Goal: Task Accomplishment & Management: Manage account settings

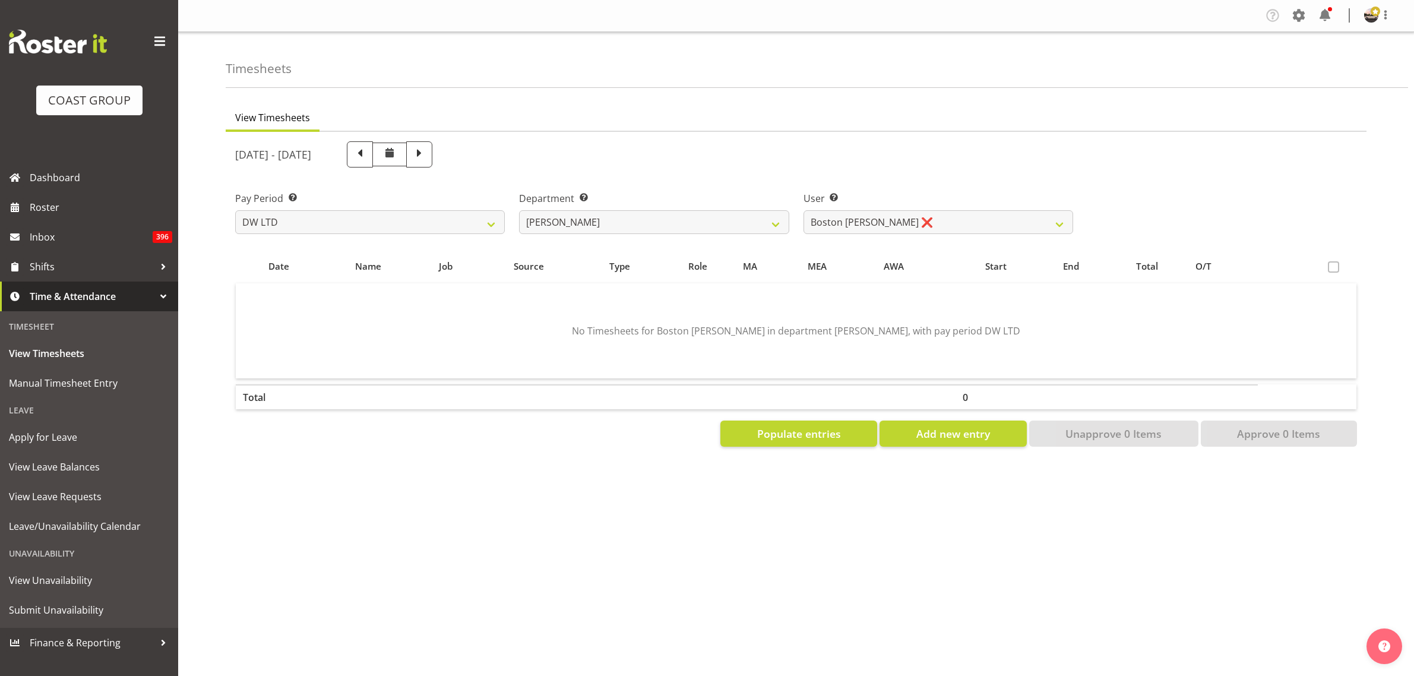
select select "8"
click at [803, 210] on select "[PERSON_NAME] ✔ Boston [PERSON_NAME] ❌ [PERSON_NAME] ✔ [PERSON_NAME] ✔ [PERSON_…" at bounding box center [938, 222] width 270 height 24
click at [828, 220] on select "[PERSON_NAME] ✔ Boston [PERSON_NAME] ❌ [PERSON_NAME] ✔ [PERSON_NAME] ✔ [PERSON_…" at bounding box center [938, 222] width 270 height 24
select select "5758"
click at [803, 210] on select "[PERSON_NAME] ✔ Boston [PERSON_NAME] ❌ [PERSON_NAME] ✔ [PERSON_NAME] ✔ [PERSON_…" at bounding box center [938, 222] width 270 height 24
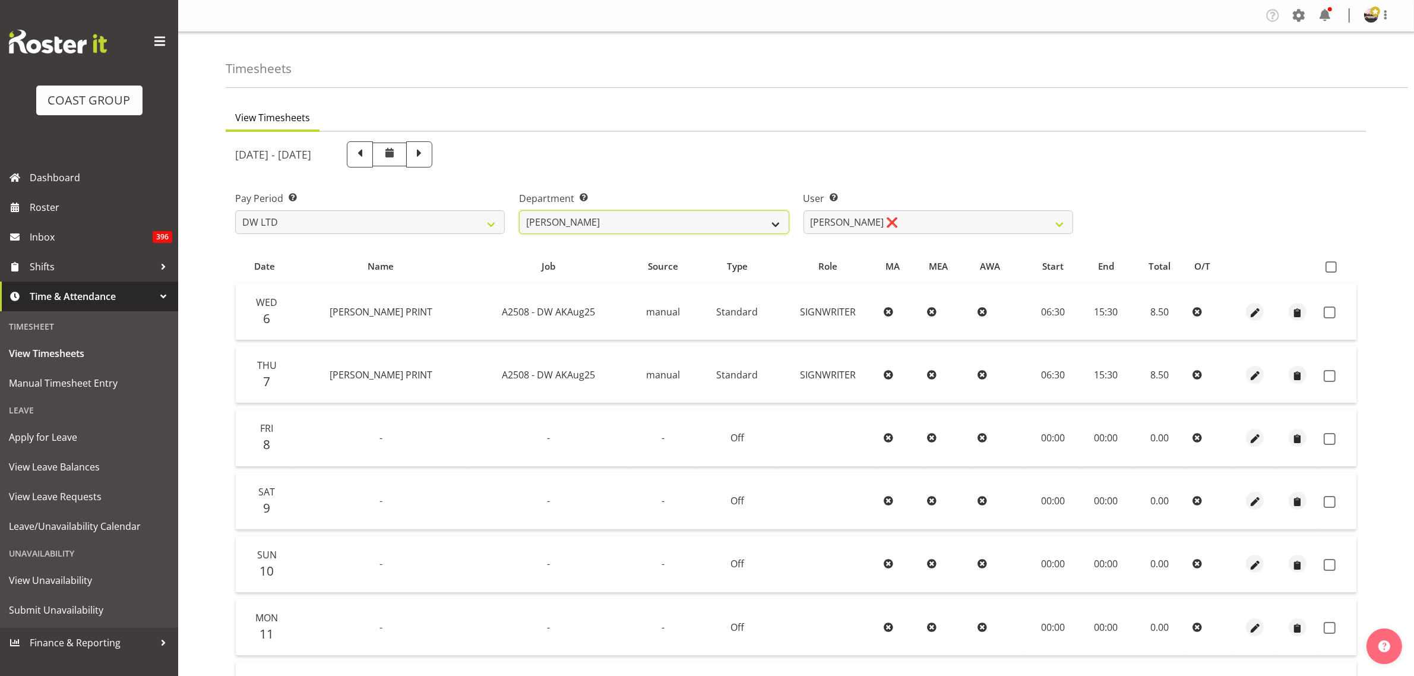
click at [726, 224] on select "[PERSON_NAME] [PERSON_NAME] DESIGN [PERSON_NAME] PRODUCTION" at bounding box center [654, 222] width 270 height 24
select select "146"
click at [519, 210] on select "[PERSON_NAME] [PERSON_NAME] DESIGN [PERSON_NAME] PRODUCTION" at bounding box center [654, 222] width 270 height 24
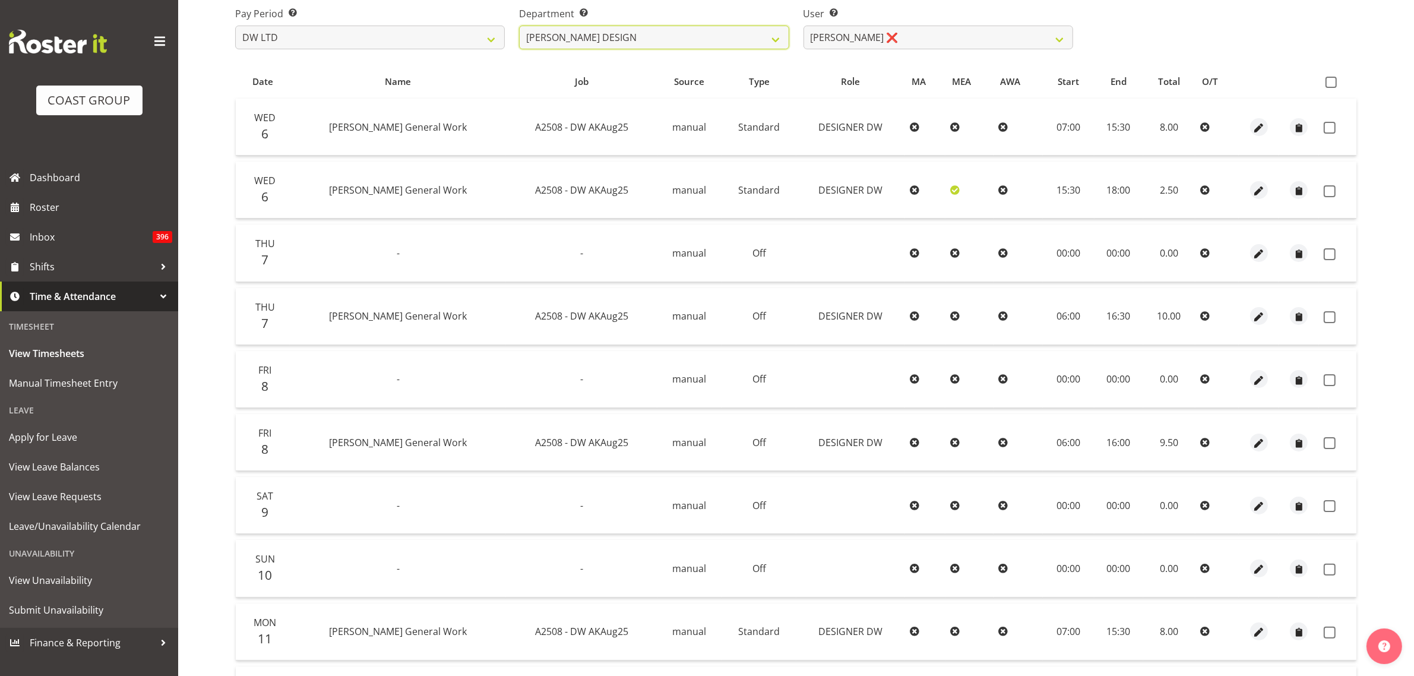
scroll to position [159, 0]
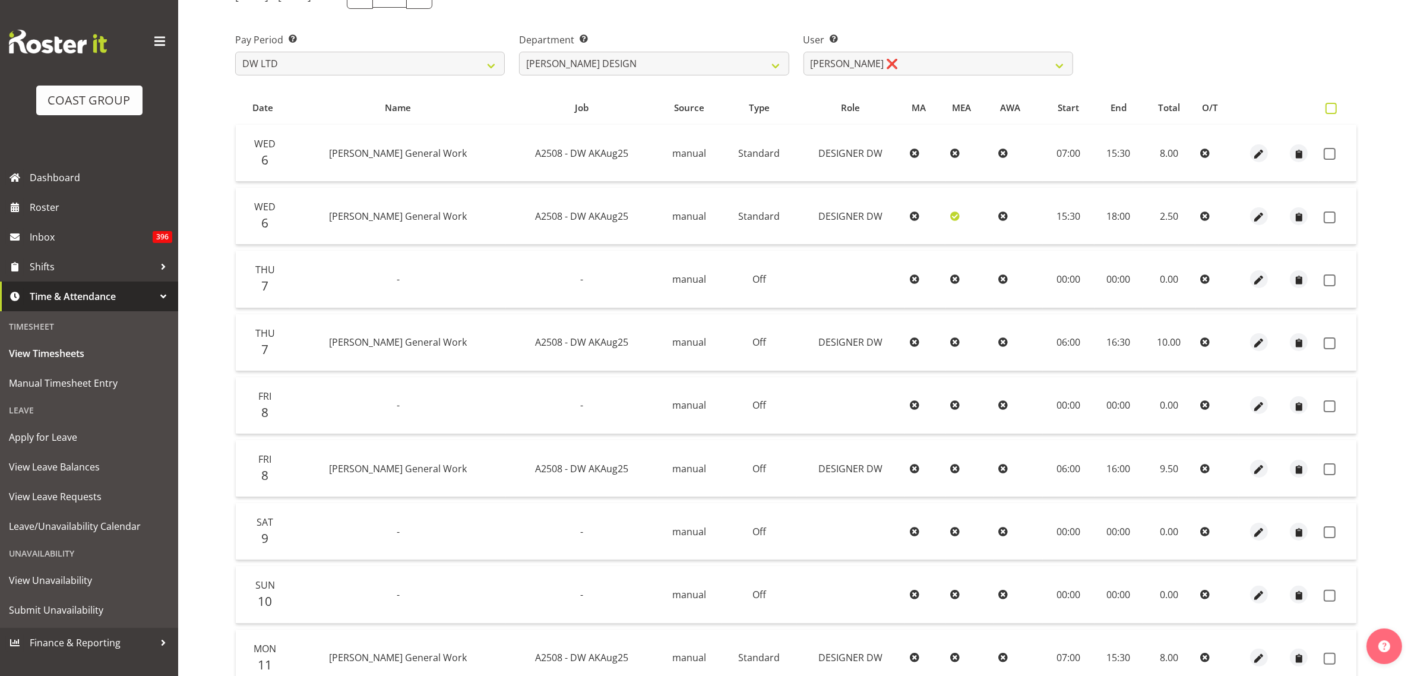
click at [1331, 110] on span at bounding box center [1330, 108] width 11 height 11
click at [1331, 110] on input "checkbox" at bounding box center [1329, 108] width 8 height 8
checkbox input "true"
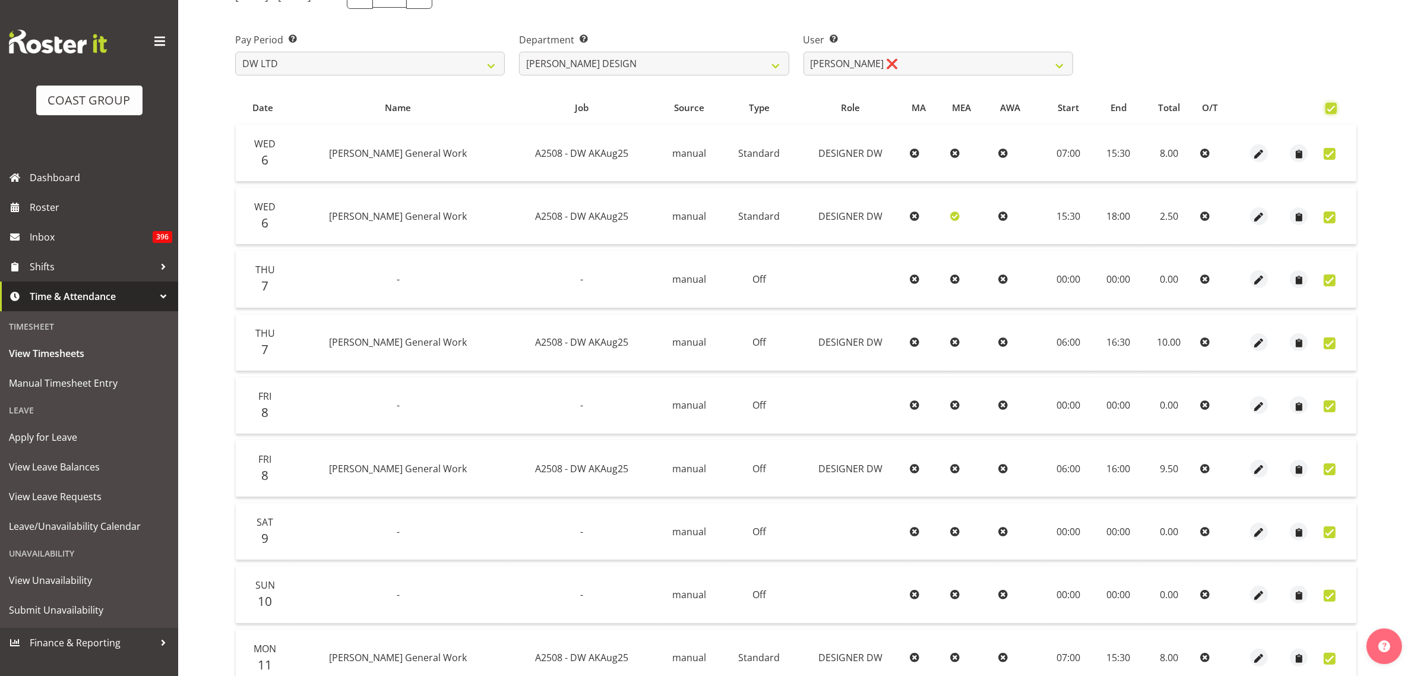
checkbox input "true"
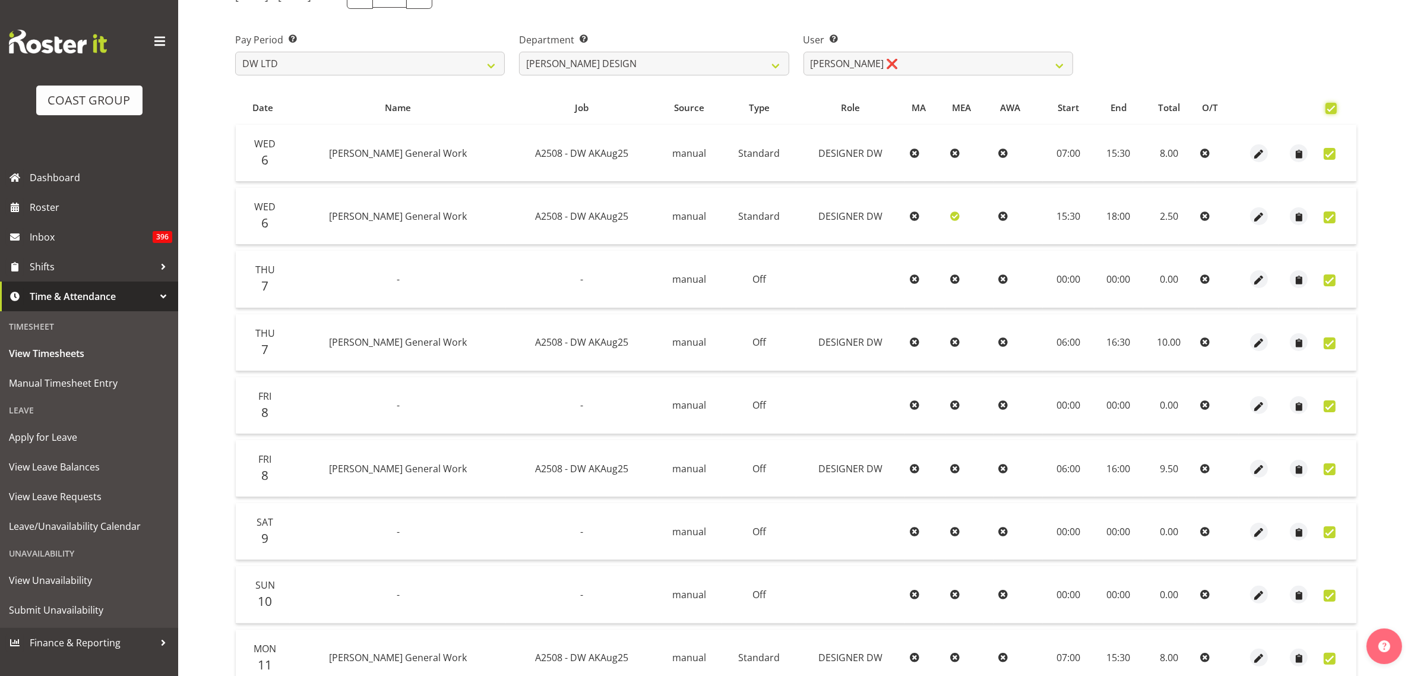
checkbox input "true"
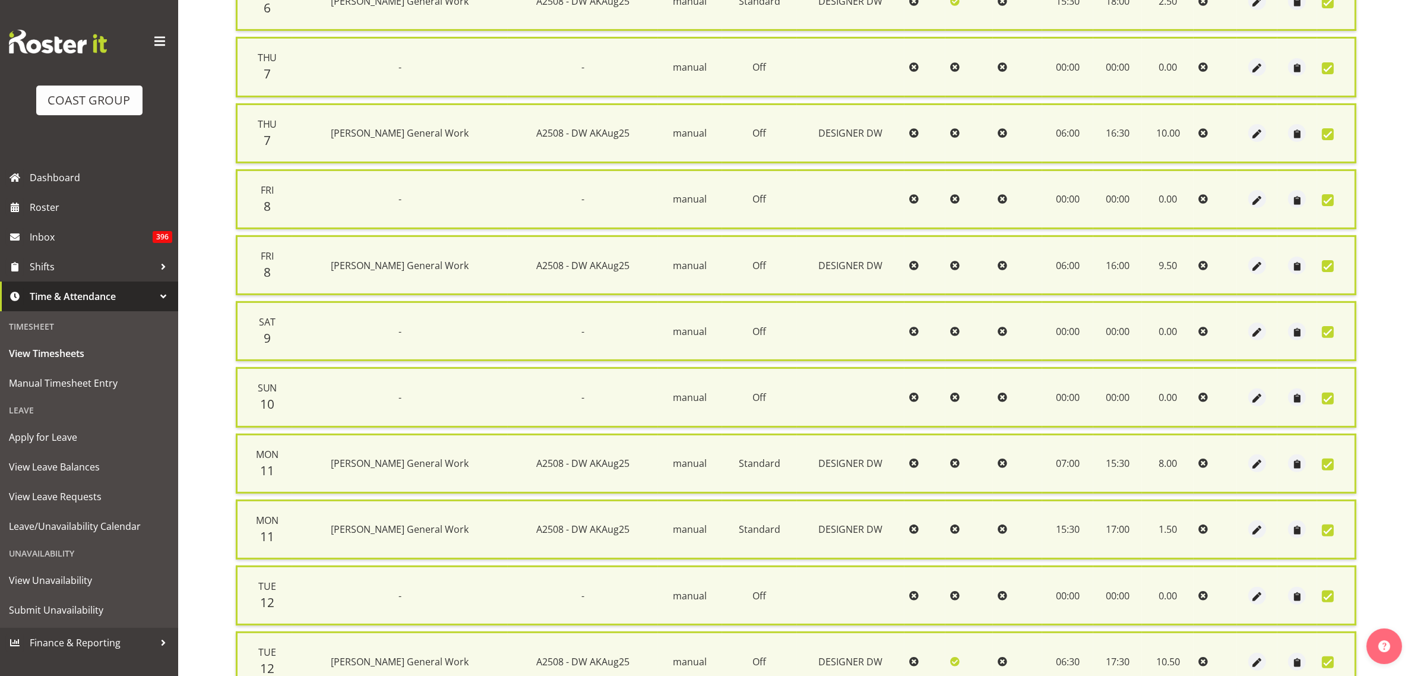
scroll to position [482, 0]
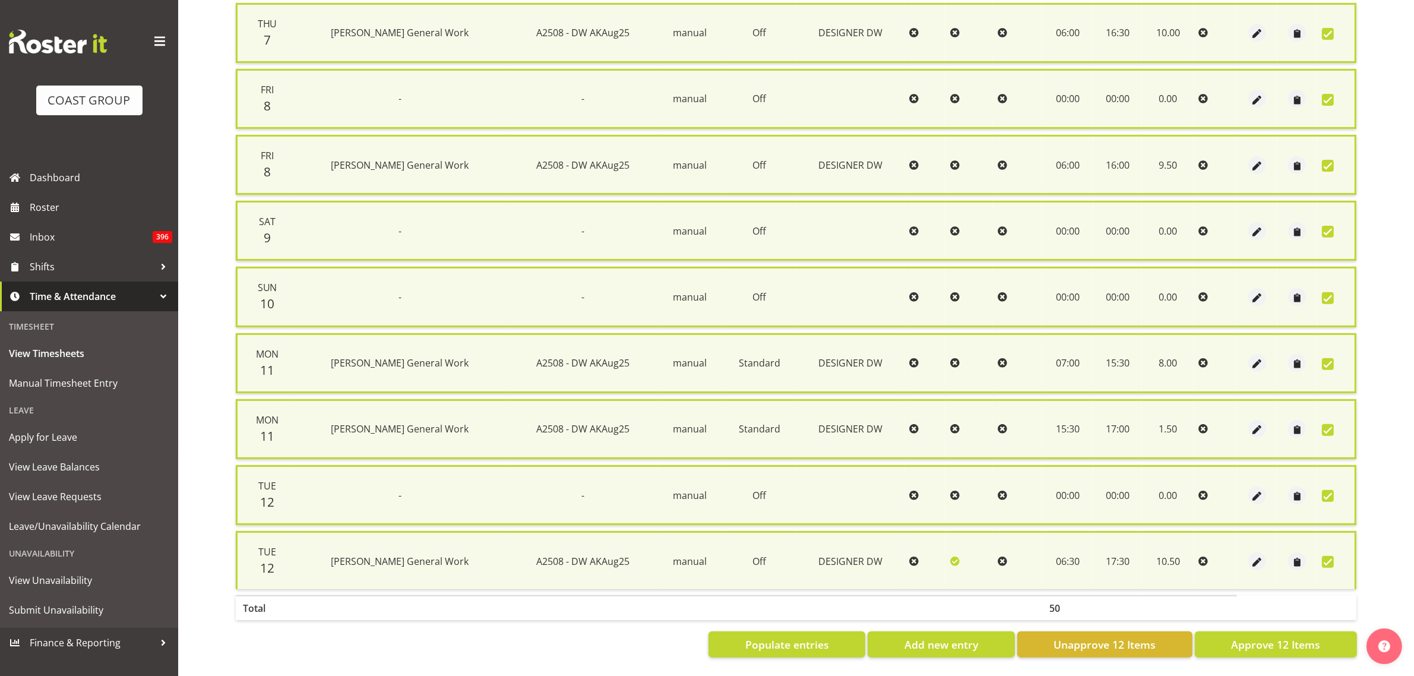
click at [1282, 616] on div "Date Name Job Source Type Role MA MEA AWA Start End Total O/T Wed 6 [PERSON_NAM…" at bounding box center [796, 214] width 1122 height 888
click at [1268, 636] on span "Approve 12 Items" at bounding box center [1275, 643] width 89 height 15
checkbox input "false"
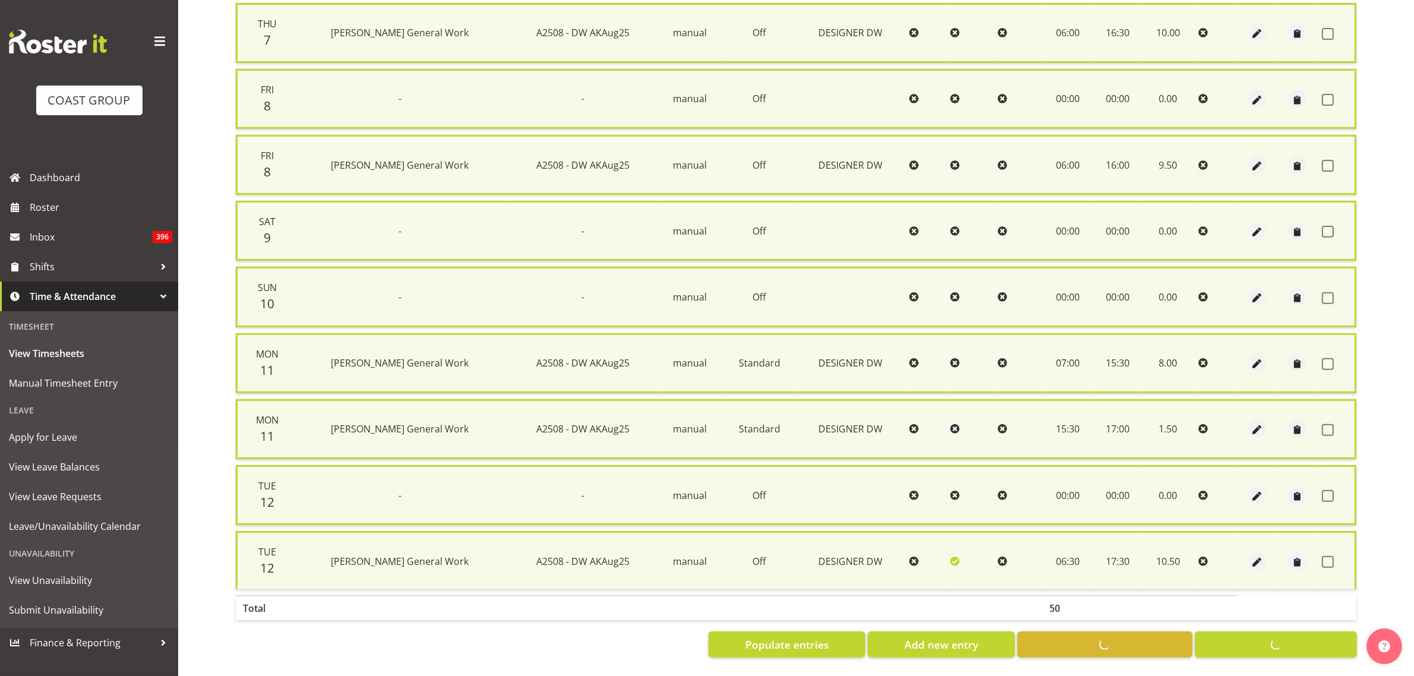
checkbox input "false"
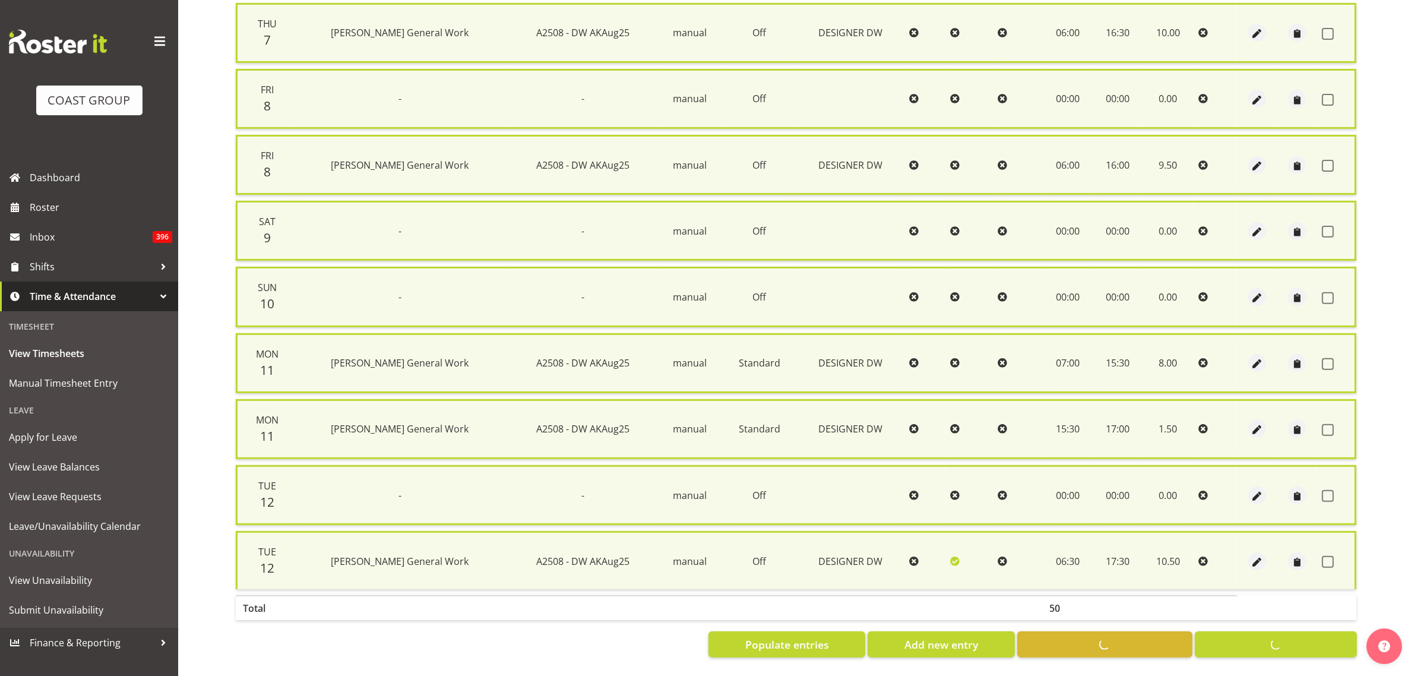
checkbox input "false"
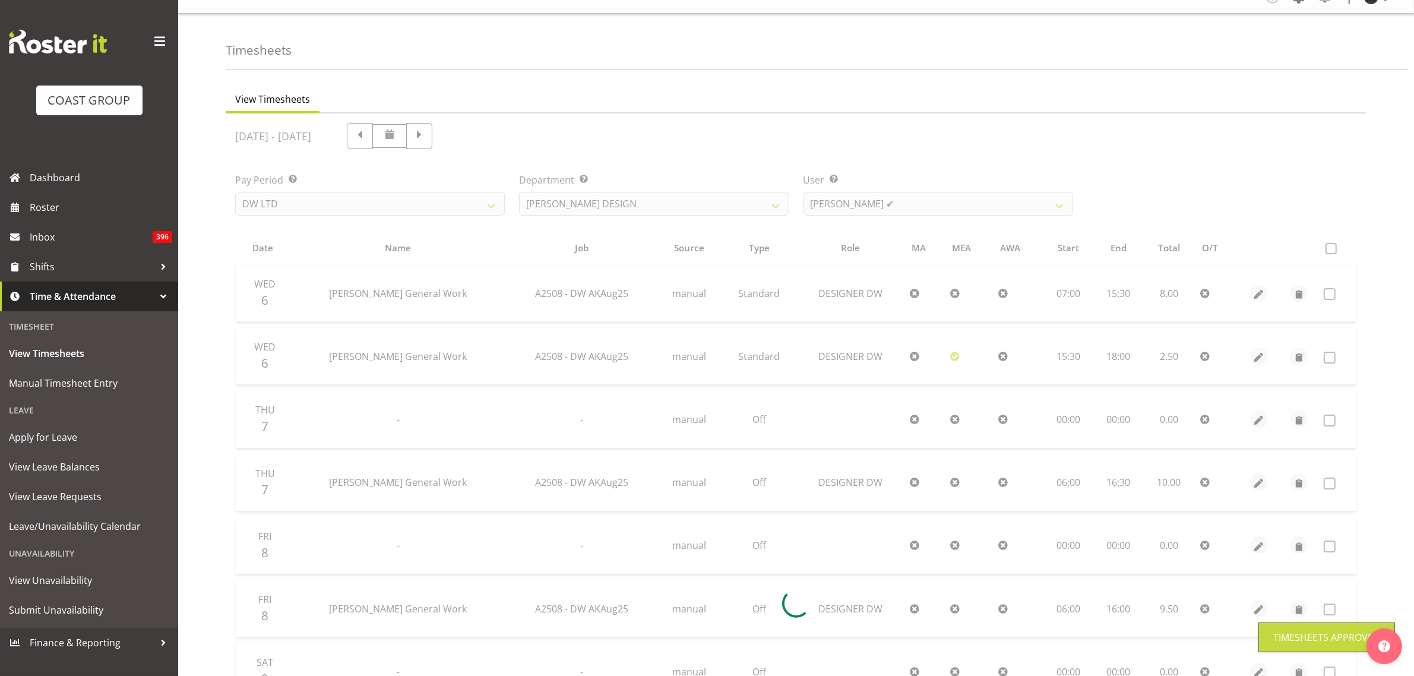
scroll to position [14, 0]
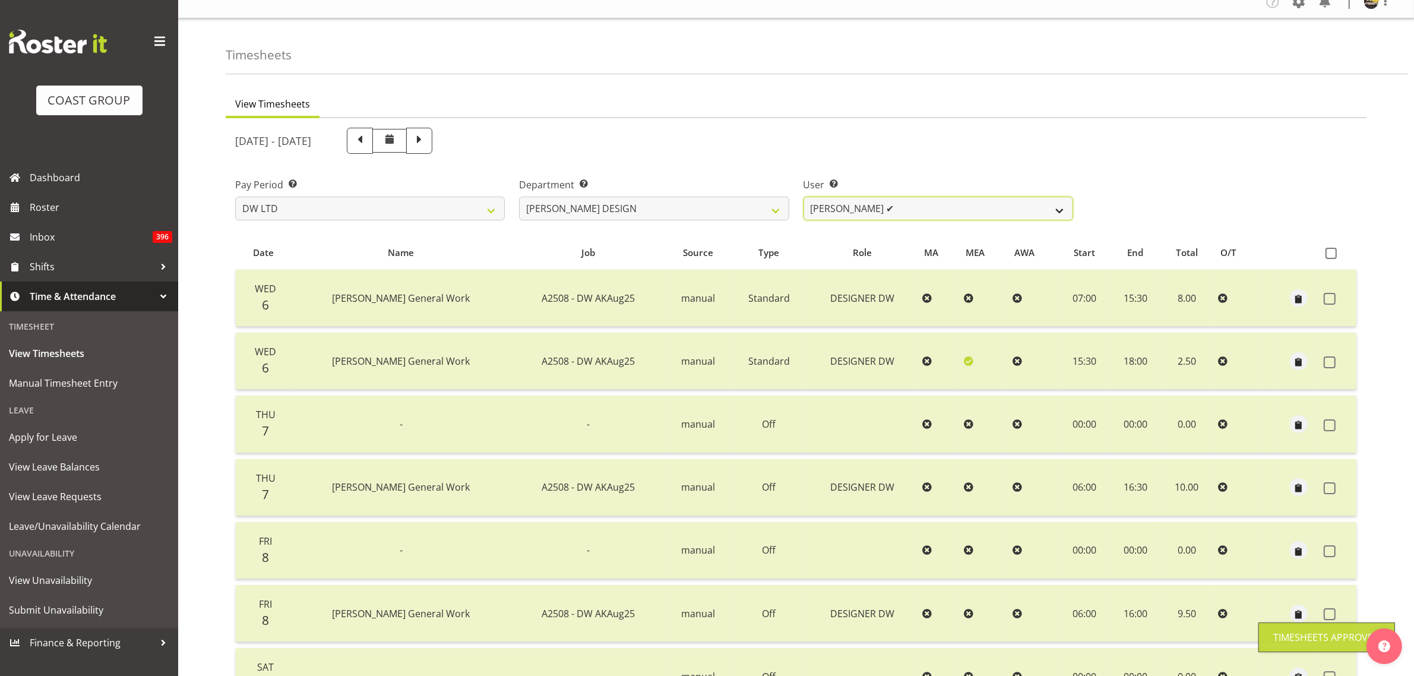
click at [844, 213] on select "[PERSON_NAME] ✔ [PERSON_NAME] [PERSON_NAME] ❌" at bounding box center [938, 209] width 270 height 24
select select "9901"
click at [803, 197] on select "[PERSON_NAME] ✔ [PERSON_NAME] [PERSON_NAME] ❌" at bounding box center [938, 209] width 270 height 24
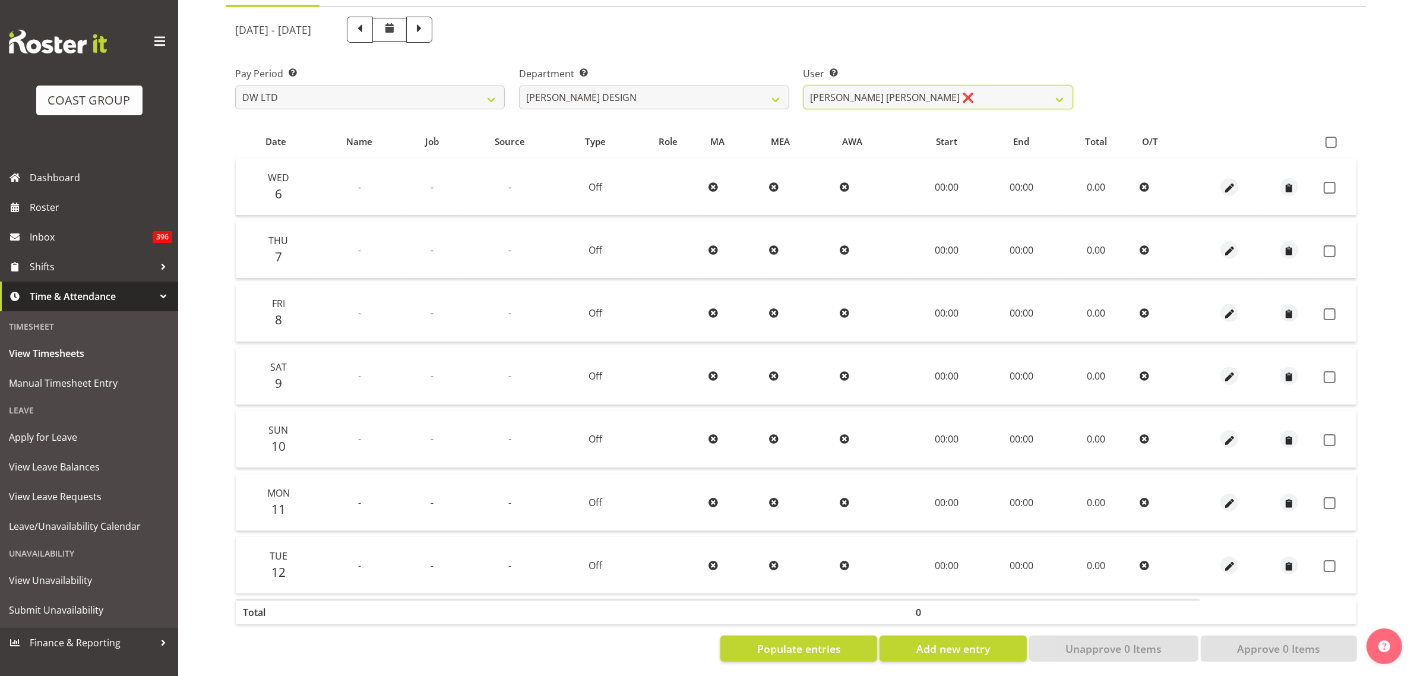
scroll to position [140, 0]
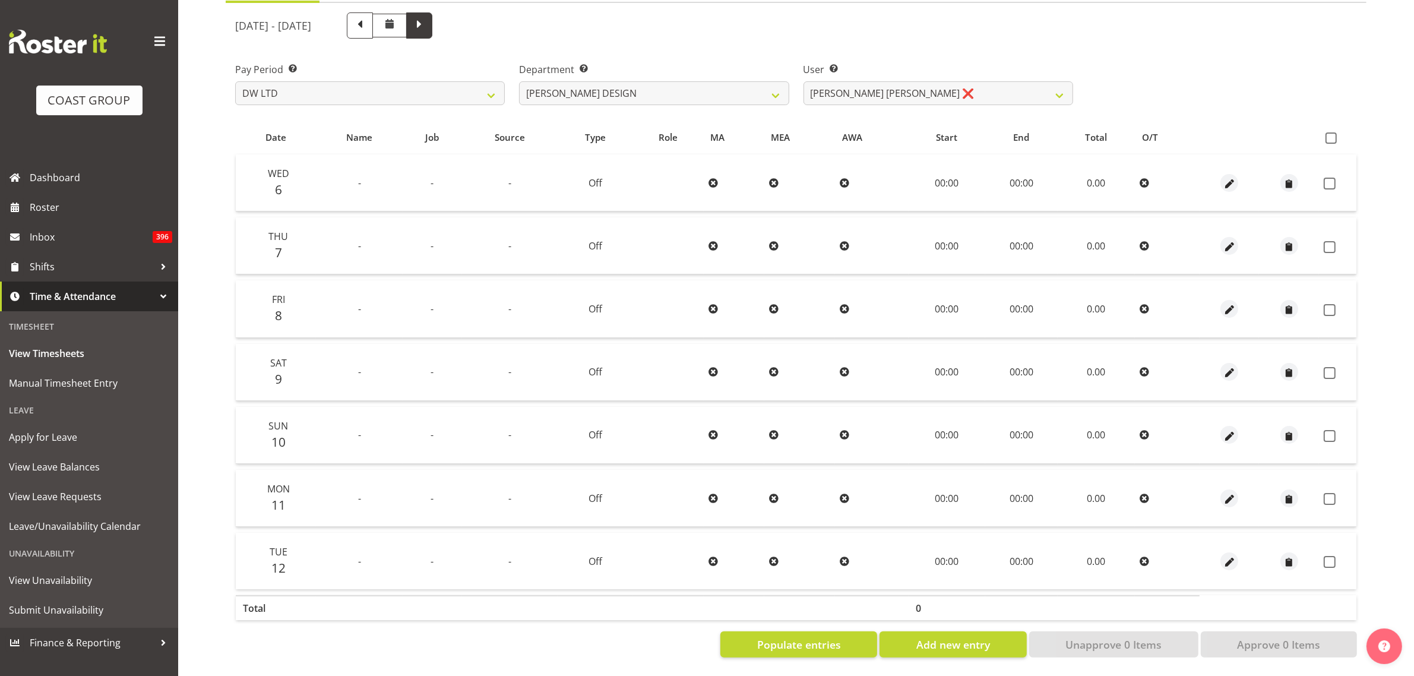
click at [427, 17] on span at bounding box center [418, 24] width 15 height 15
select select
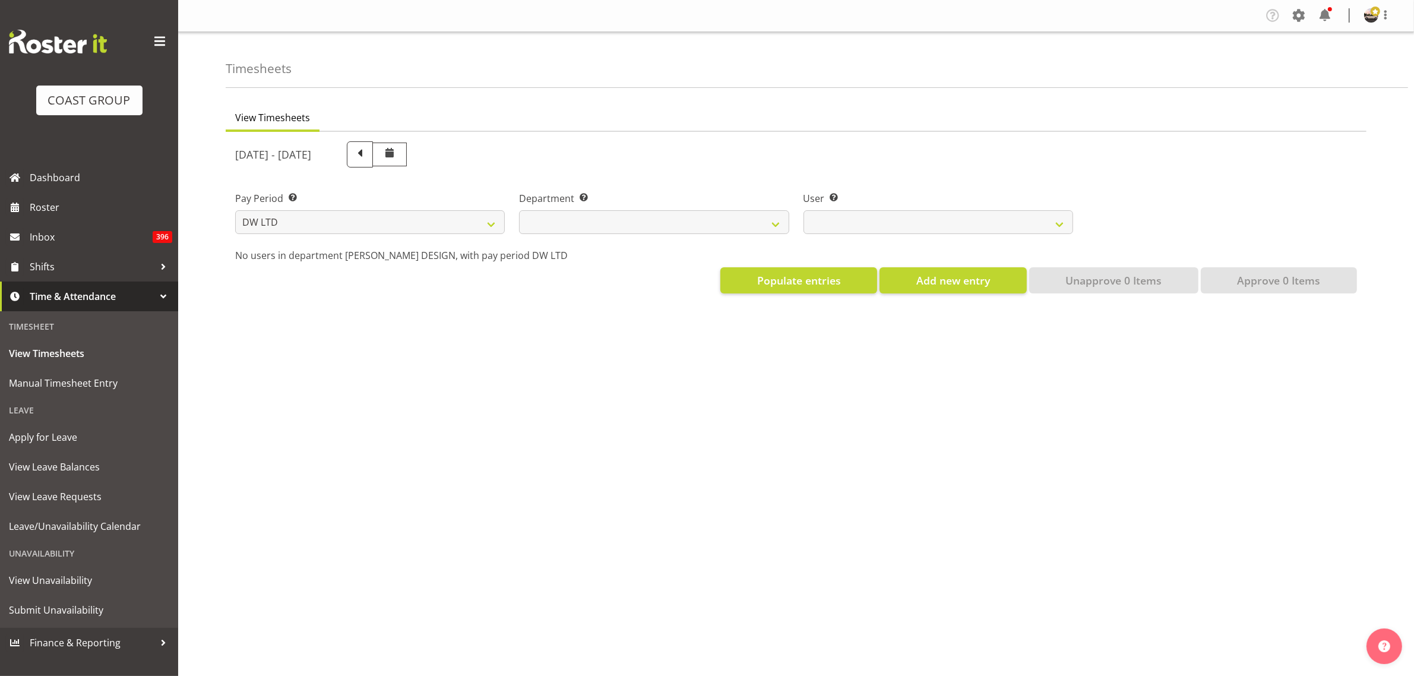
scroll to position [0, 0]
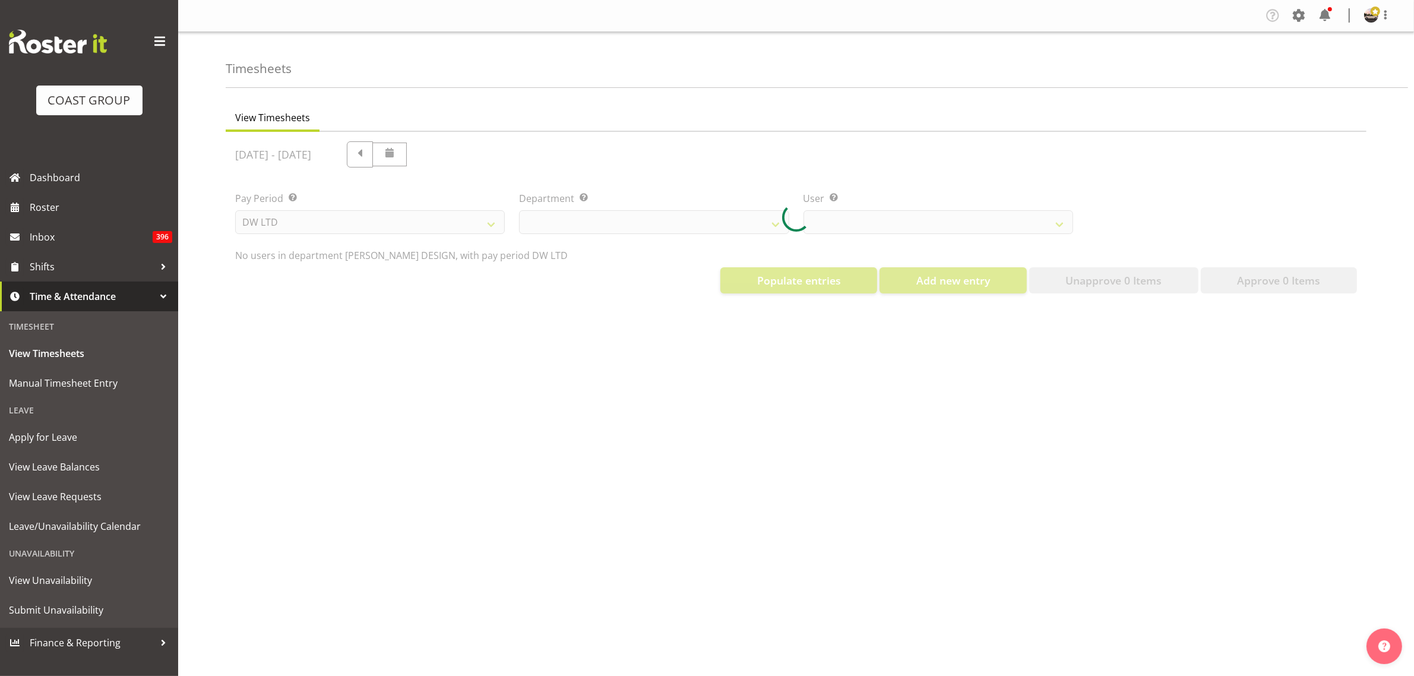
select select "146"
select select "9901"
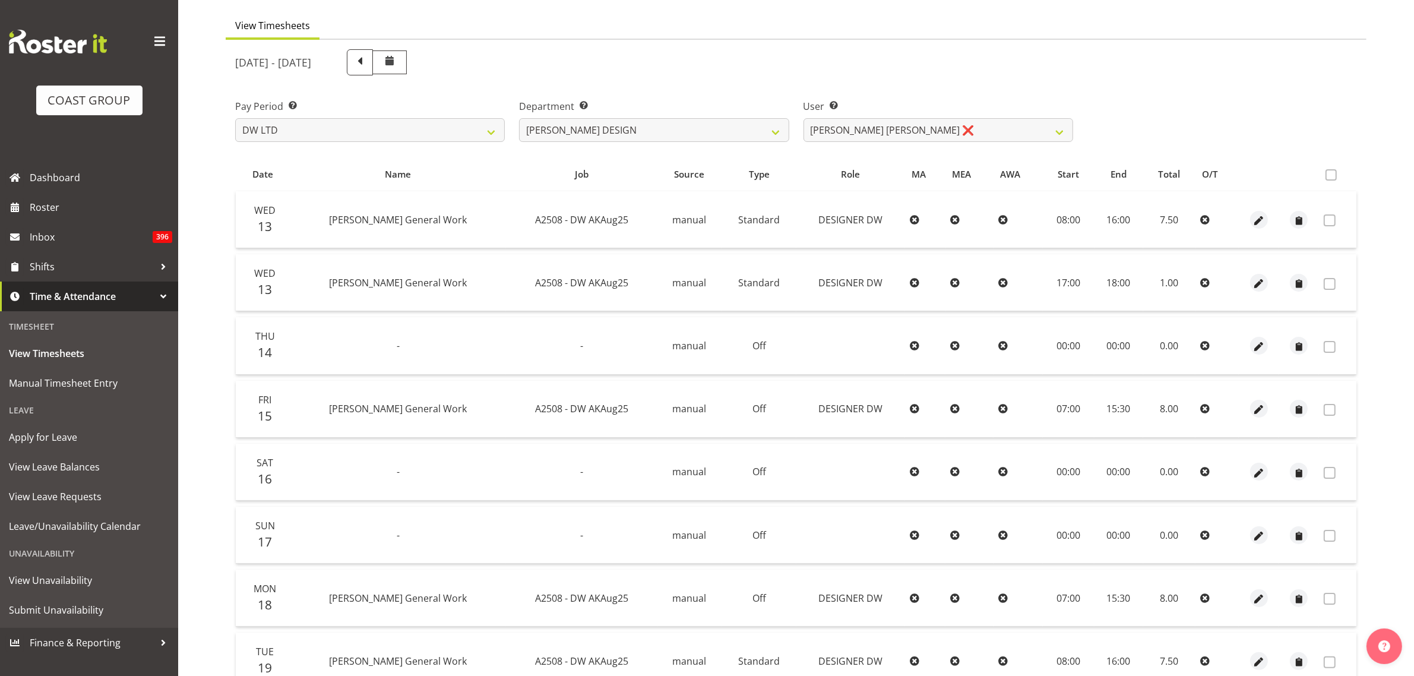
scroll to position [99, 0]
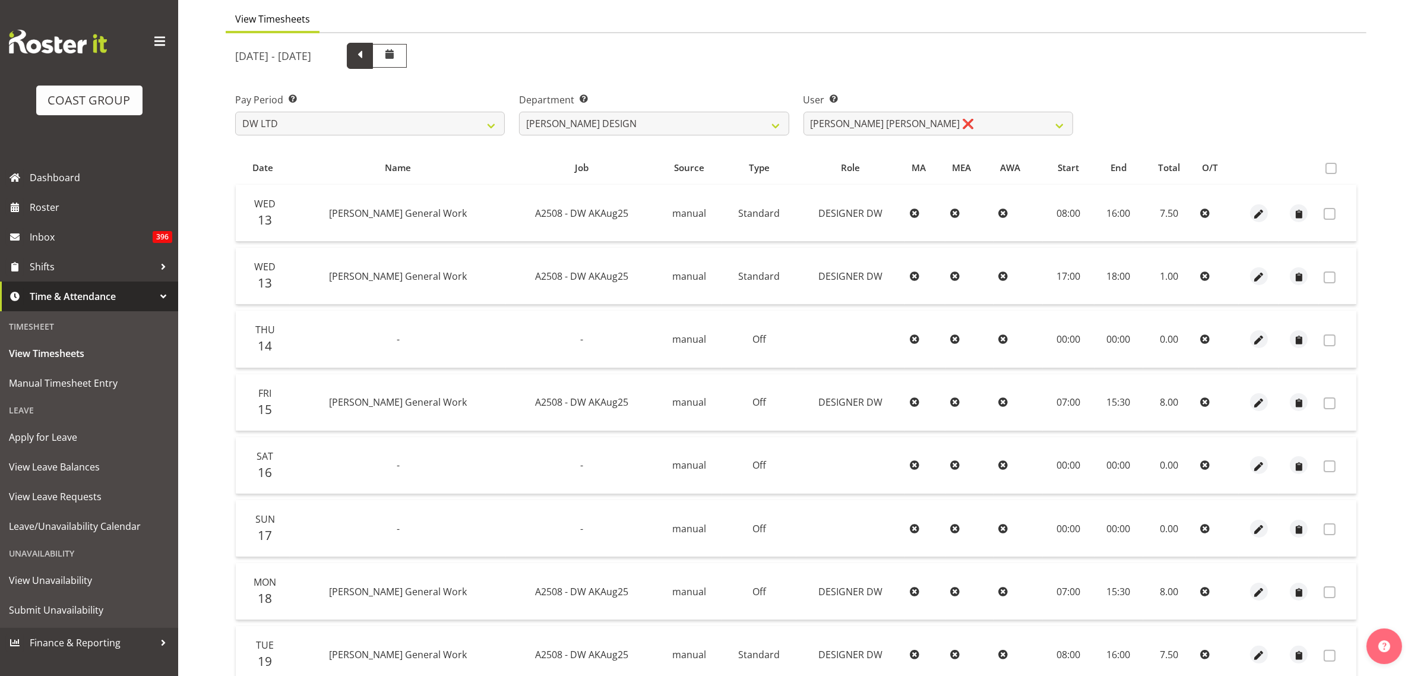
click at [368, 61] on span at bounding box center [359, 54] width 15 height 15
select select
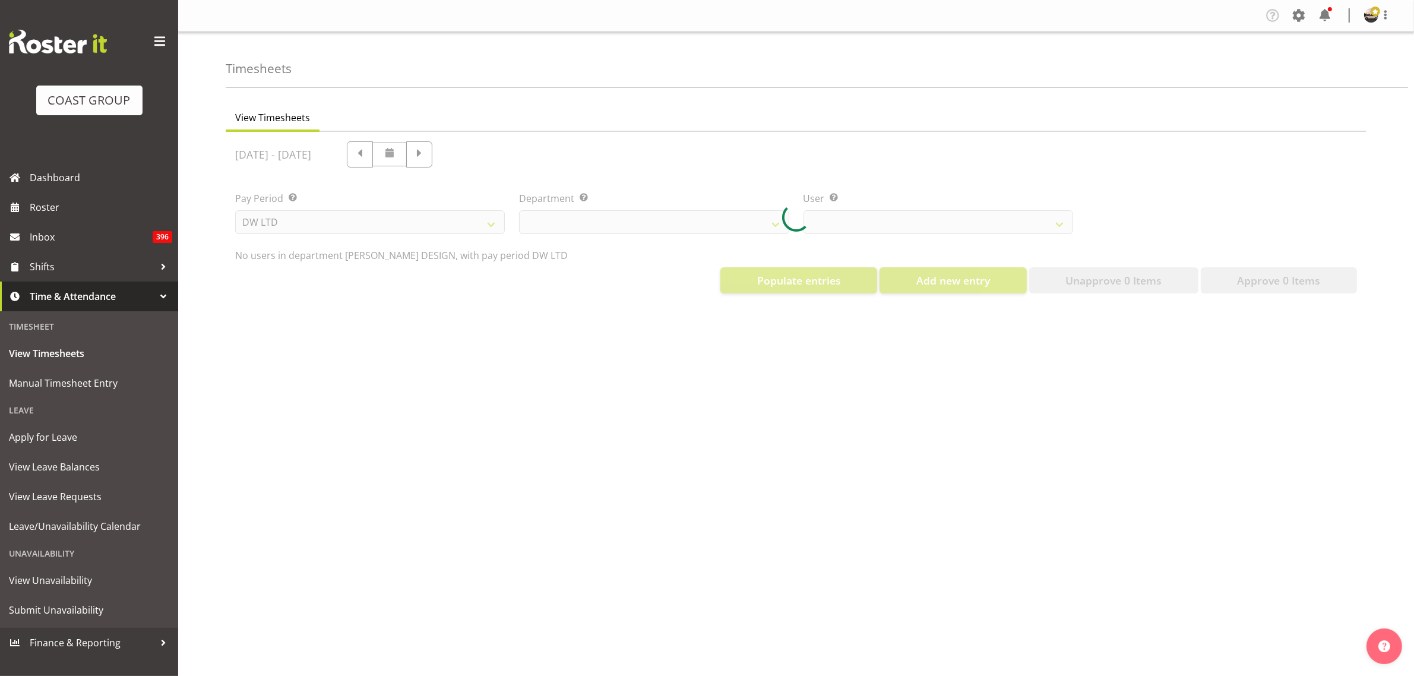
select select "146"
select select "9901"
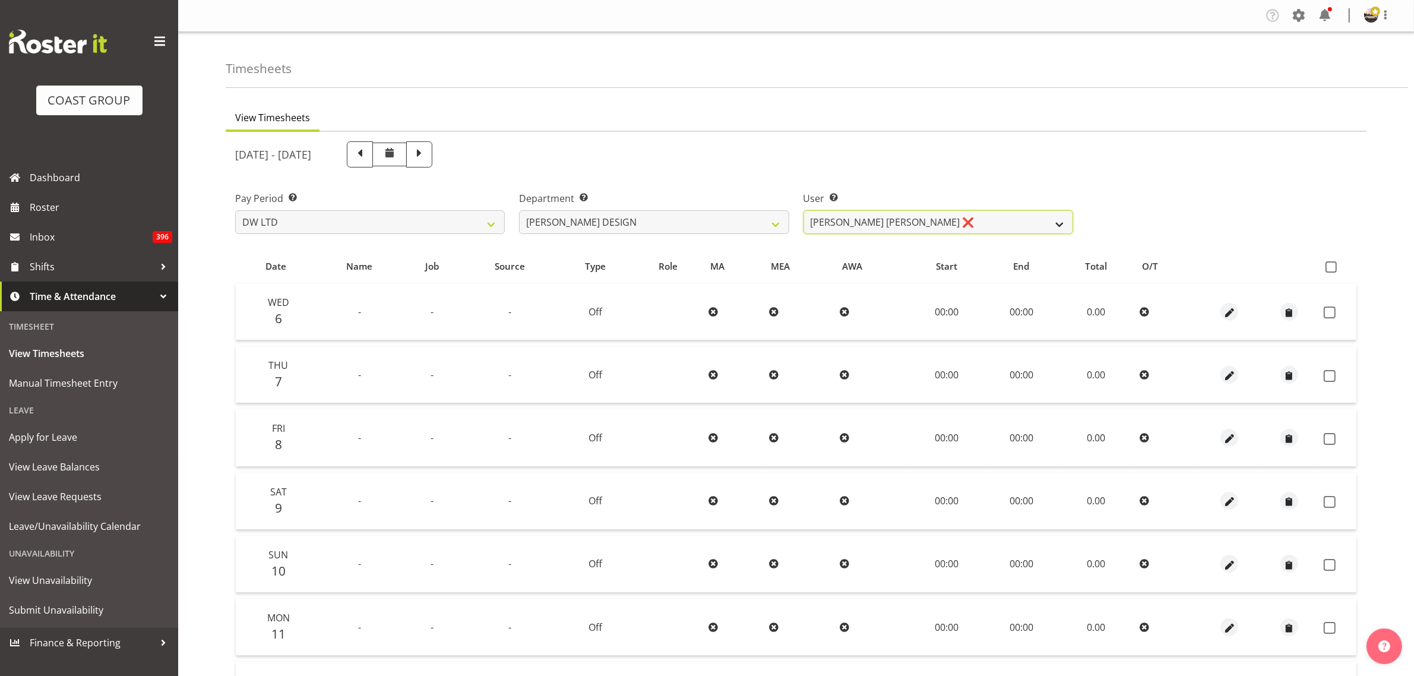
click at [853, 227] on select "[PERSON_NAME] ✔ [PERSON_NAME] [PERSON_NAME] ❌" at bounding box center [938, 222] width 270 height 24
drag, startPoint x: 865, startPoint y: 215, endPoint x: 839, endPoint y: 214, distance: 26.2
click at [866, 213] on select "[PERSON_NAME] ✔ [PERSON_NAME] [PERSON_NAME] ❌" at bounding box center [938, 222] width 270 height 24
click at [740, 218] on select "[PERSON_NAME] [PERSON_NAME] DESIGN [PERSON_NAME] PRODUCTION" at bounding box center [654, 222] width 270 height 24
click at [519, 210] on select "[PERSON_NAME] [PERSON_NAME] DESIGN [PERSON_NAME] PRODUCTION" at bounding box center [654, 222] width 270 height 24
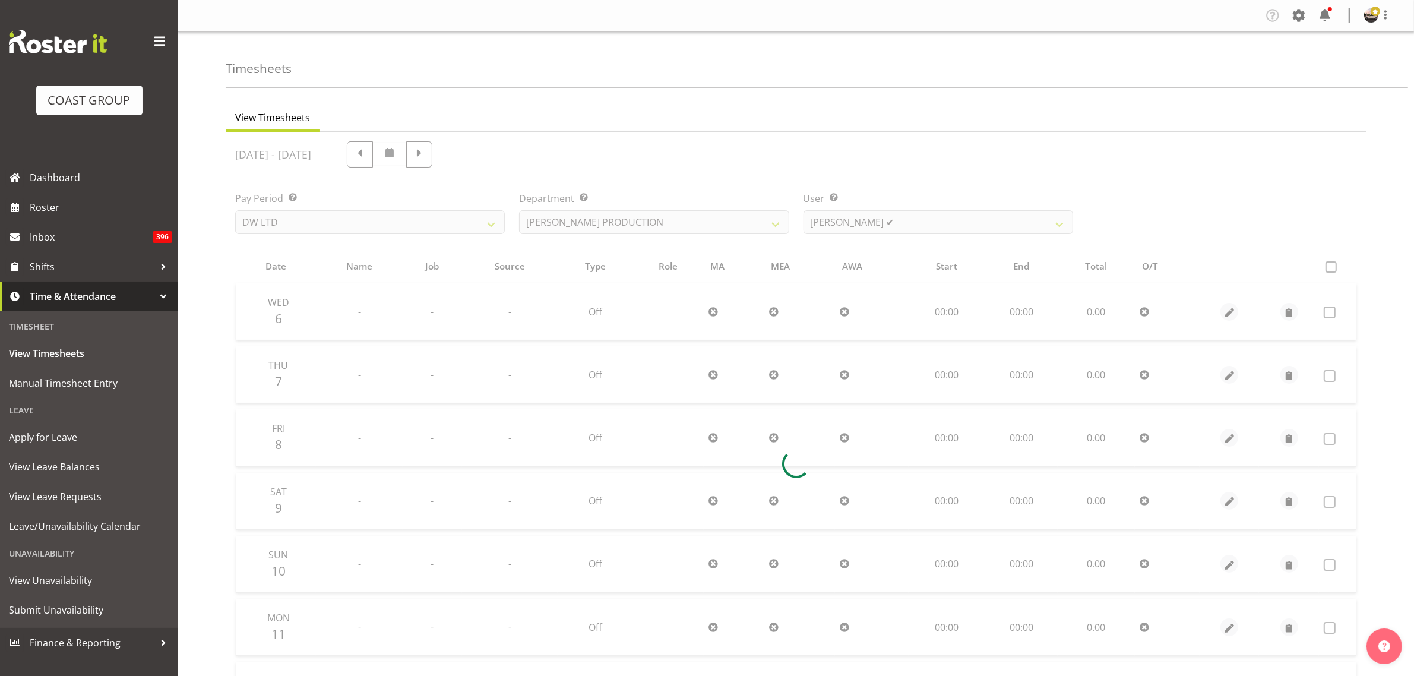
click at [862, 220] on div at bounding box center [796, 464] width 1141 height 664
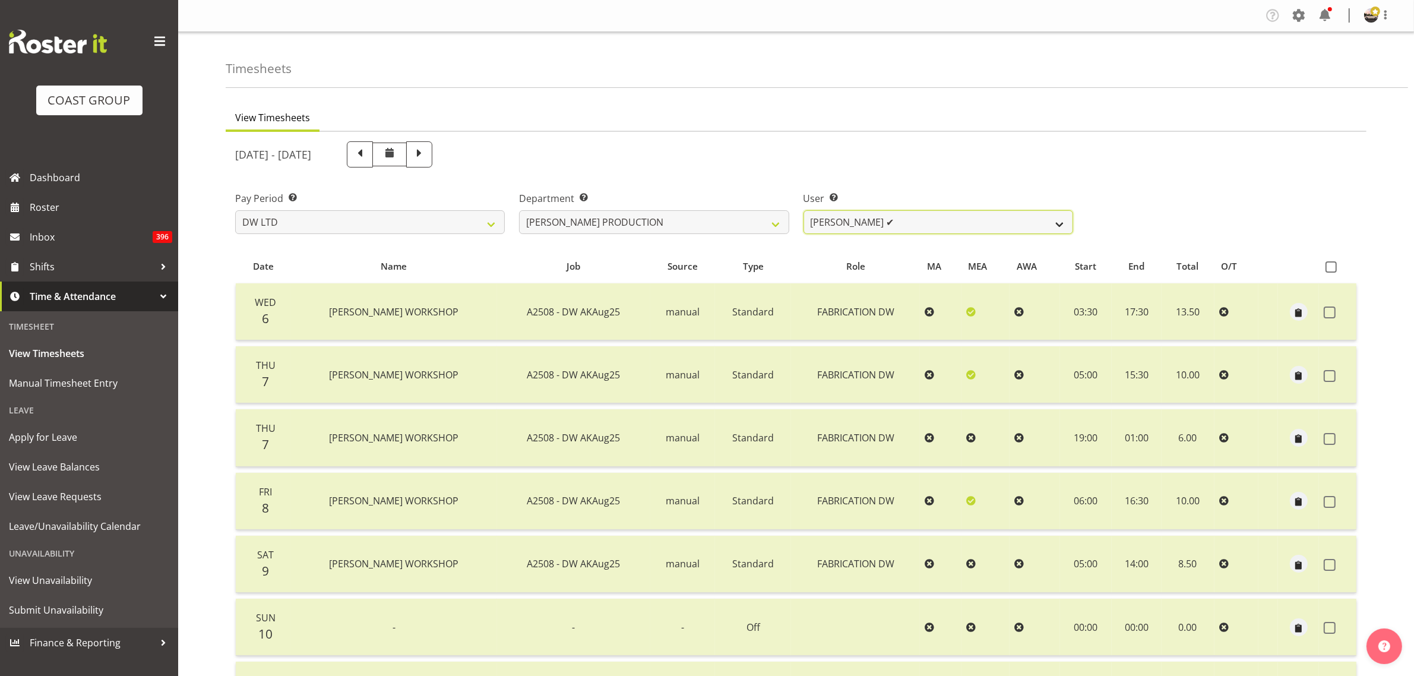
click at [897, 212] on select "[PERSON_NAME] ✔" at bounding box center [938, 222] width 270 height 24
drag, startPoint x: 897, startPoint y: 212, endPoint x: 774, endPoint y: 214, distance: 123.5
click at [897, 212] on select "[PERSON_NAME] ✔" at bounding box center [938, 222] width 270 height 24
click at [711, 214] on select "[PERSON_NAME] [PERSON_NAME] DESIGN [PERSON_NAME] PRODUCTION" at bounding box center [654, 222] width 270 height 24
select select "112"
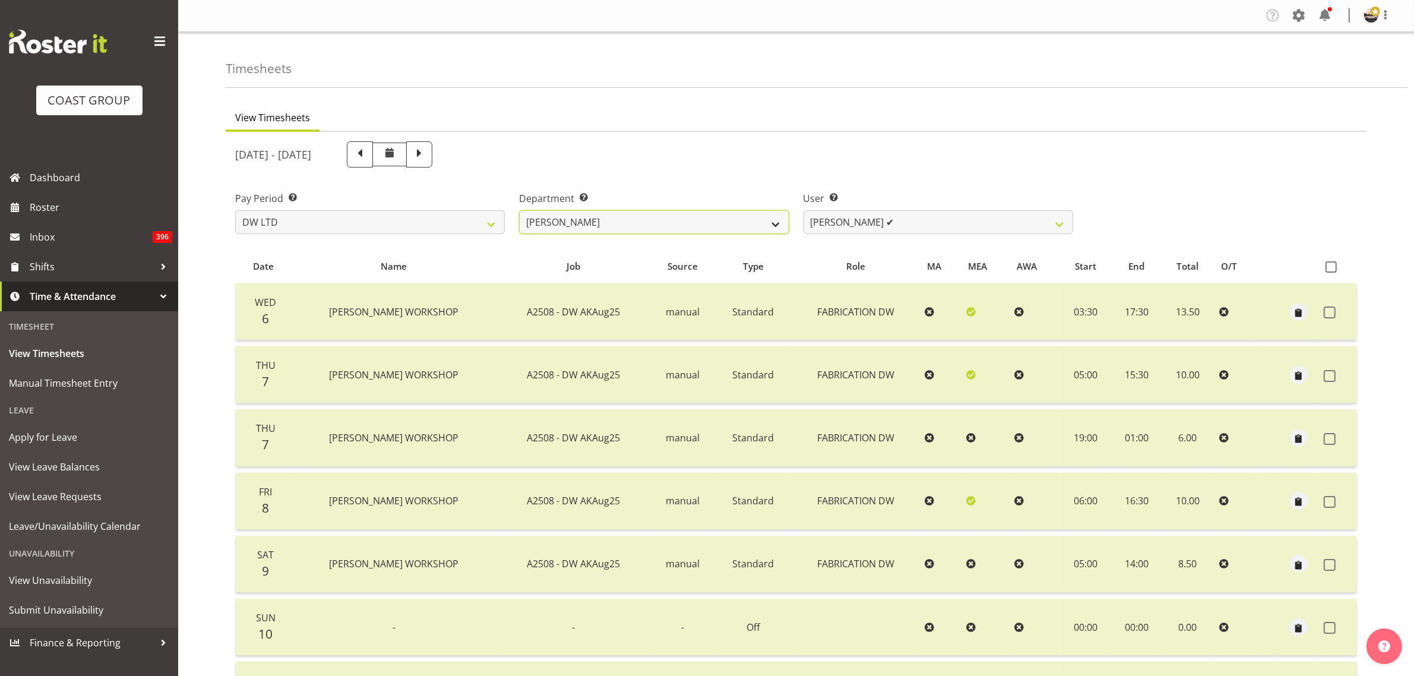
click at [519, 210] on select "[PERSON_NAME] [PERSON_NAME] DESIGN [PERSON_NAME] PRODUCTION" at bounding box center [654, 222] width 270 height 24
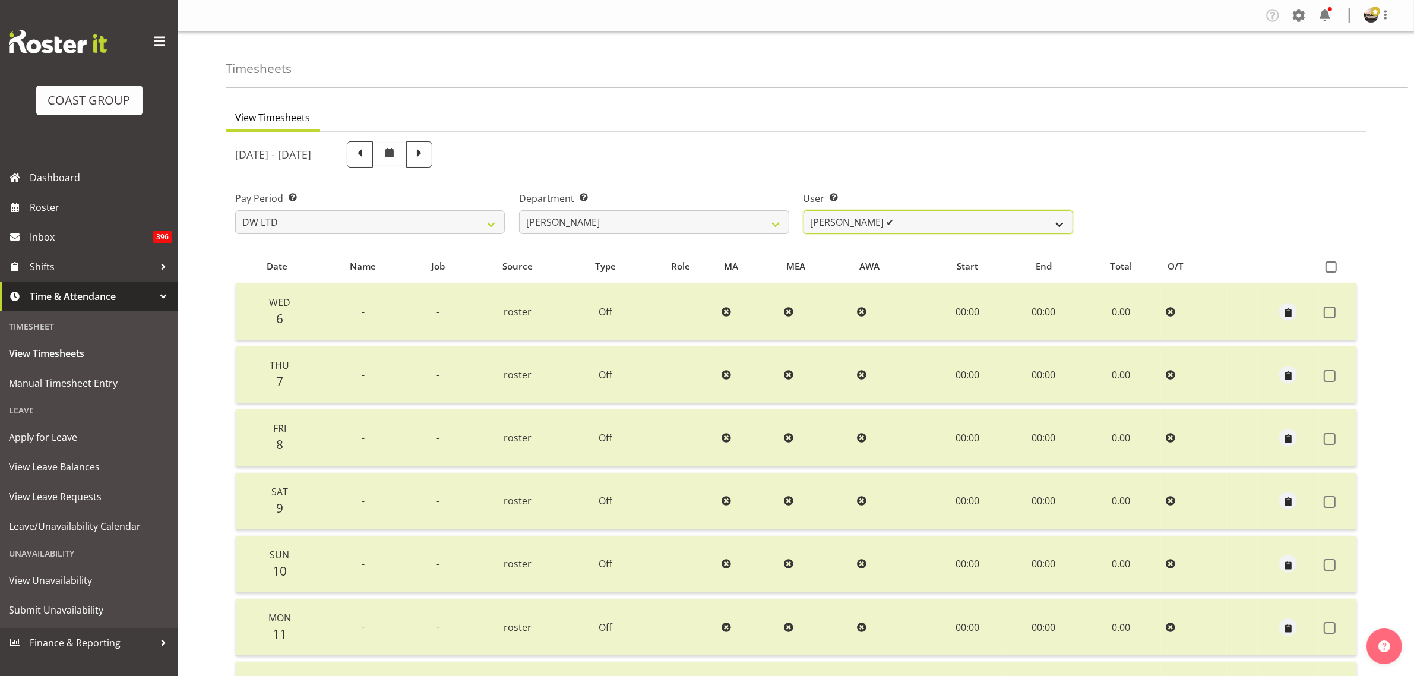
click at [964, 217] on select "[PERSON_NAME] ✔ Boston [PERSON_NAME] ❌ [PERSON_NAME] ✔ [PERSON_NAME] ✔ [PERSON_…" at bounding box center [938, 222] width 270 height 24
select select "1177"
click at [803, 210] on select "[PERSON_NAME] ✔ Boston [PERSON_NAME] ❌ [PERSON_NAME] ✔ [PERSON_NAME] ✔ [PERSON_…" at bounding box center [938, 222] width 270 height 24
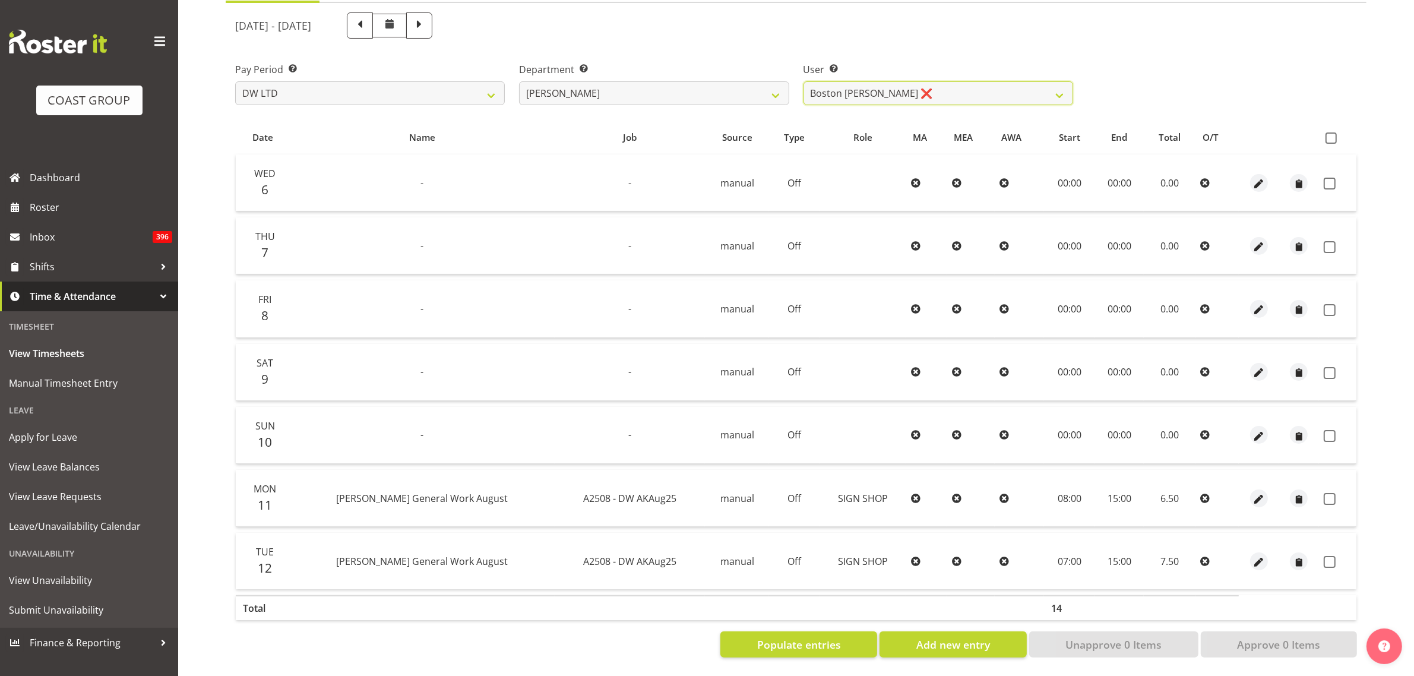
scroll to position [140, 0]
click at [1334, 132] on span at bounding box center [1330, 137] width 11 height 11
click at [1333, 134] on input "checkbox" at bounding box center [1329, 138] width 8 height 8
checkbox input "true"
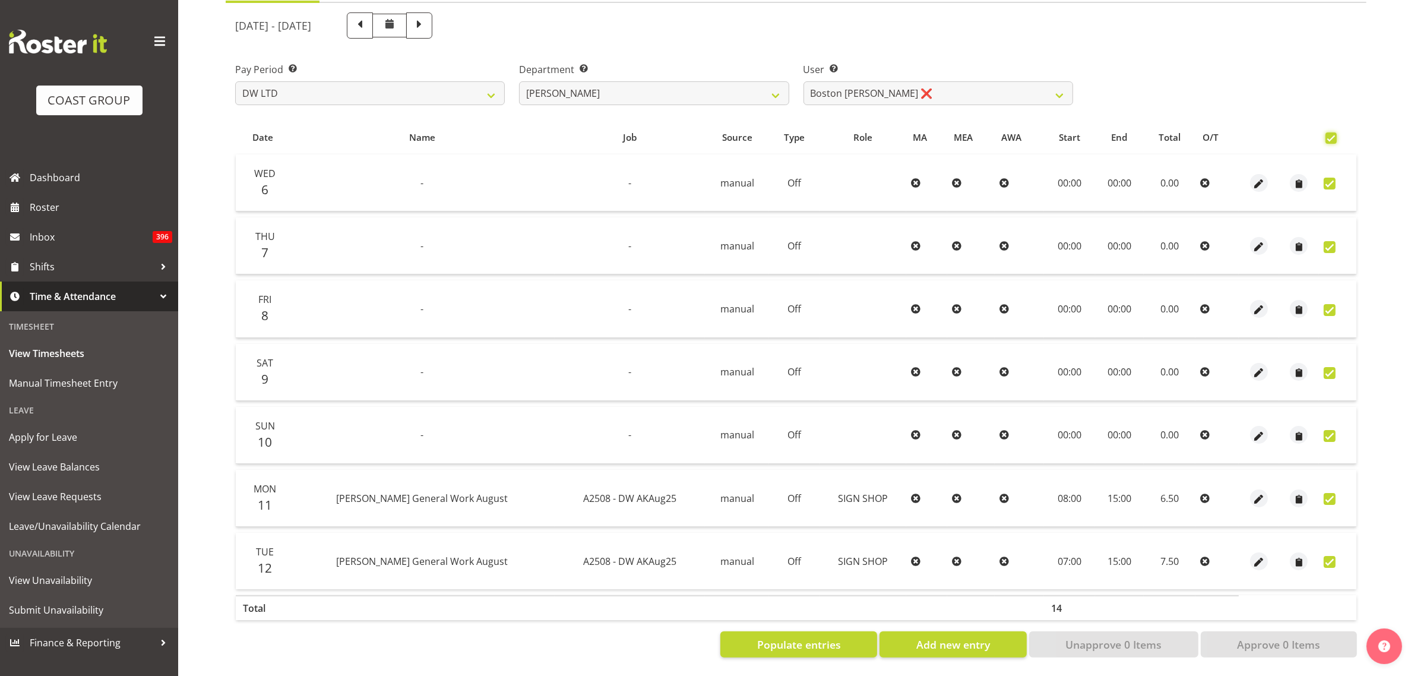
checkbox input "true"
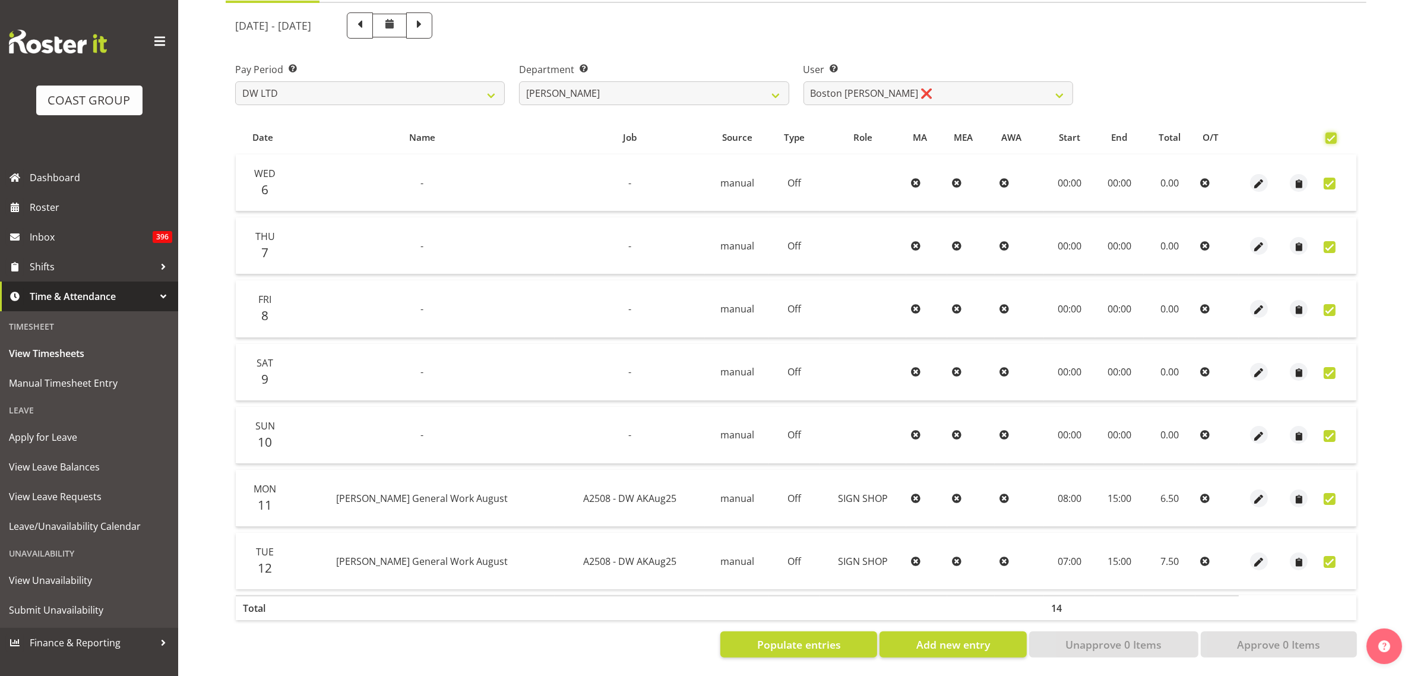
checkbox input "true"
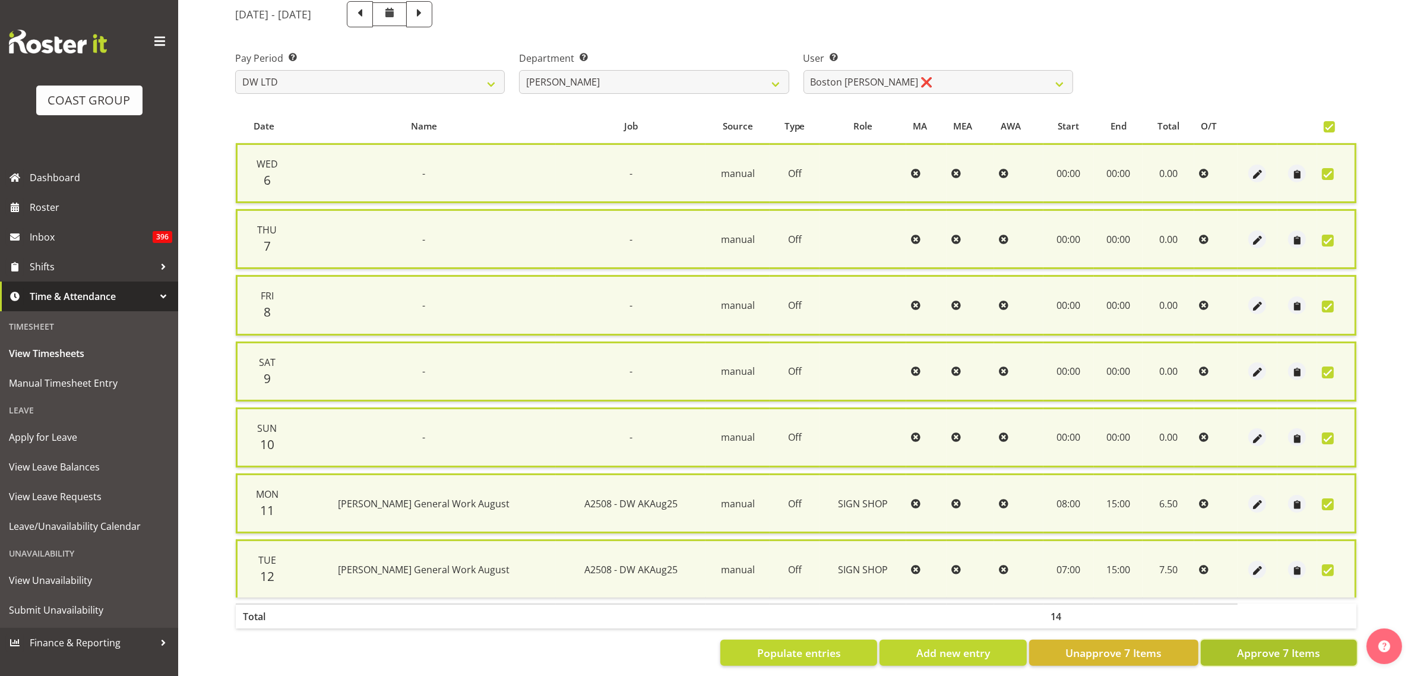
click at [1249, 647] on span "Approve 7 Items" at bounding box center [1278, 652] width 83 height 15
checkbox input "false"
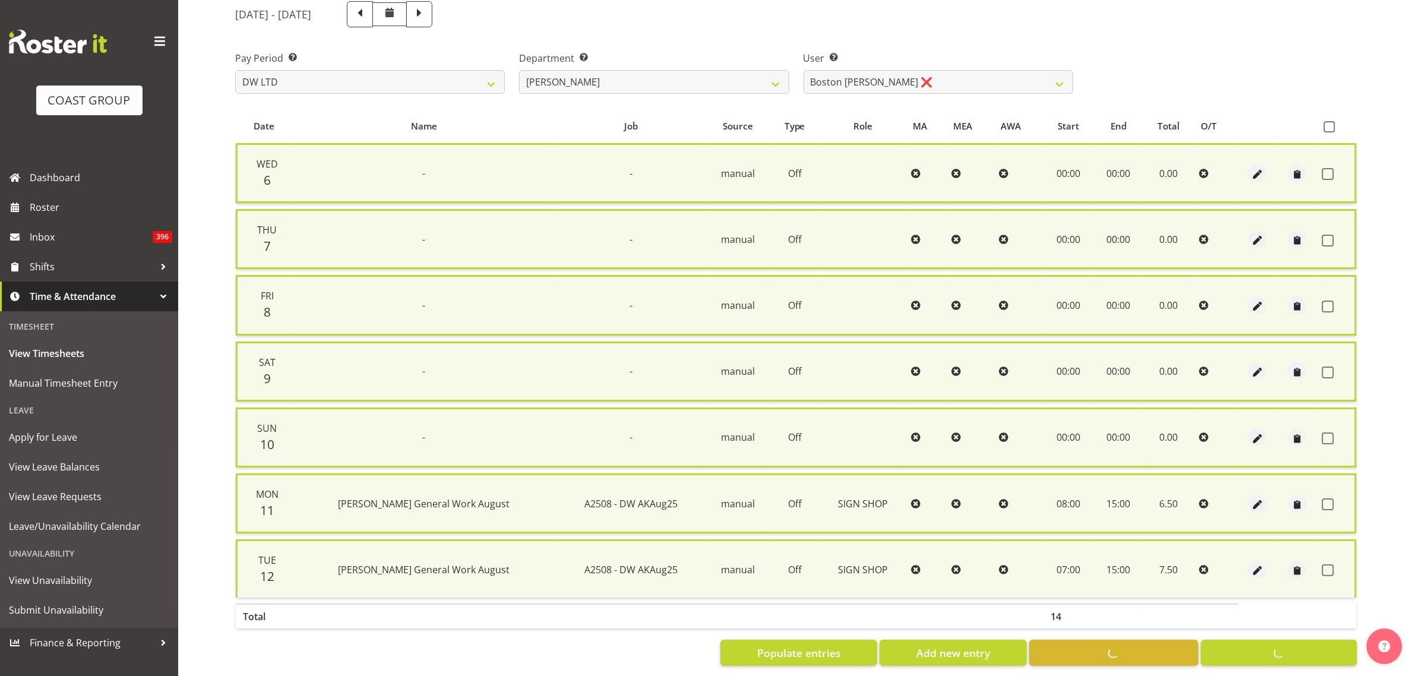
checkbox input "false"
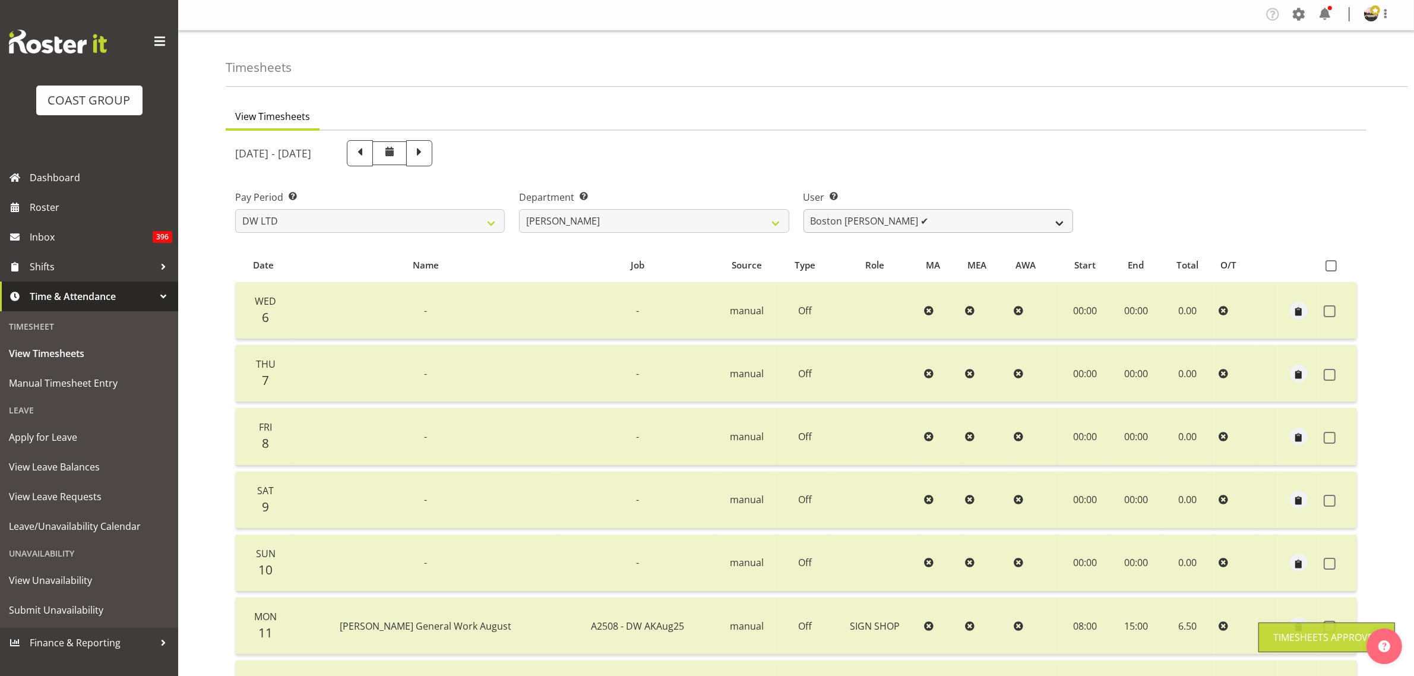
scroll to position [0, 0]
